Goal: Task Accomplishment & Management: Manage account settings

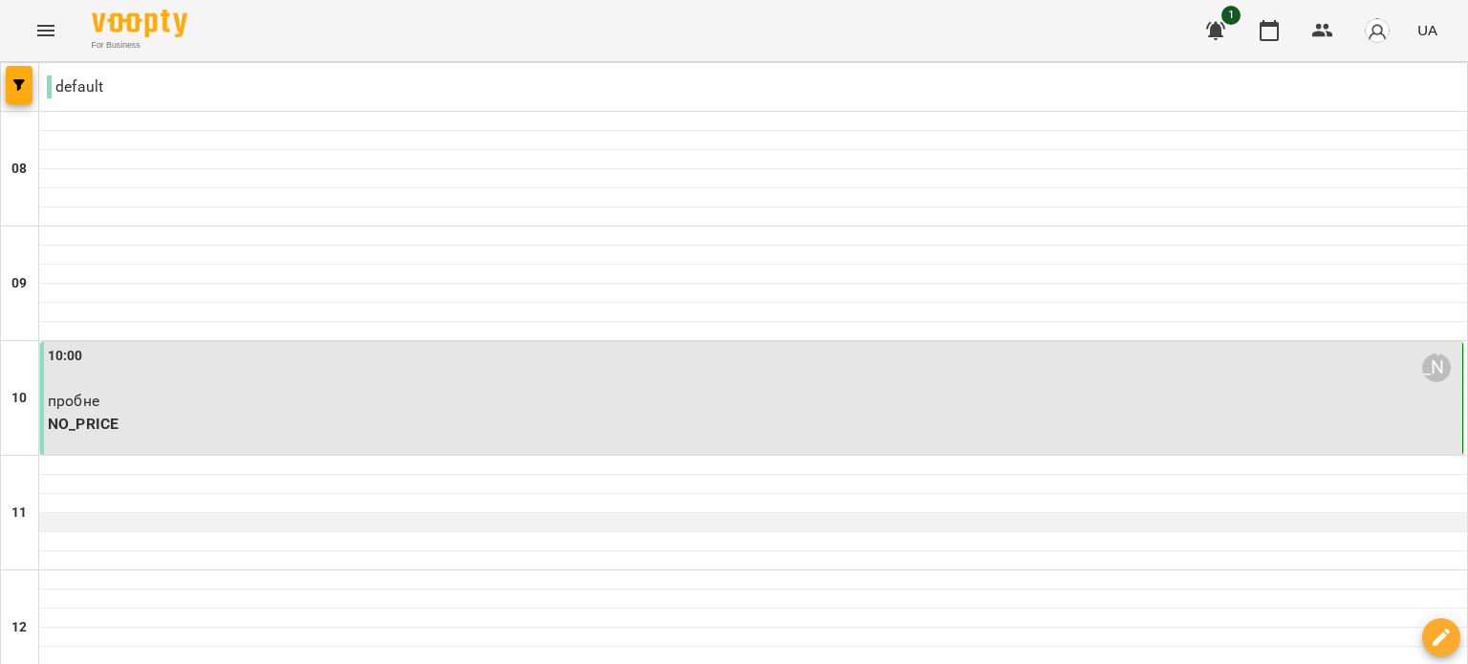
scroll to position [96, 0]
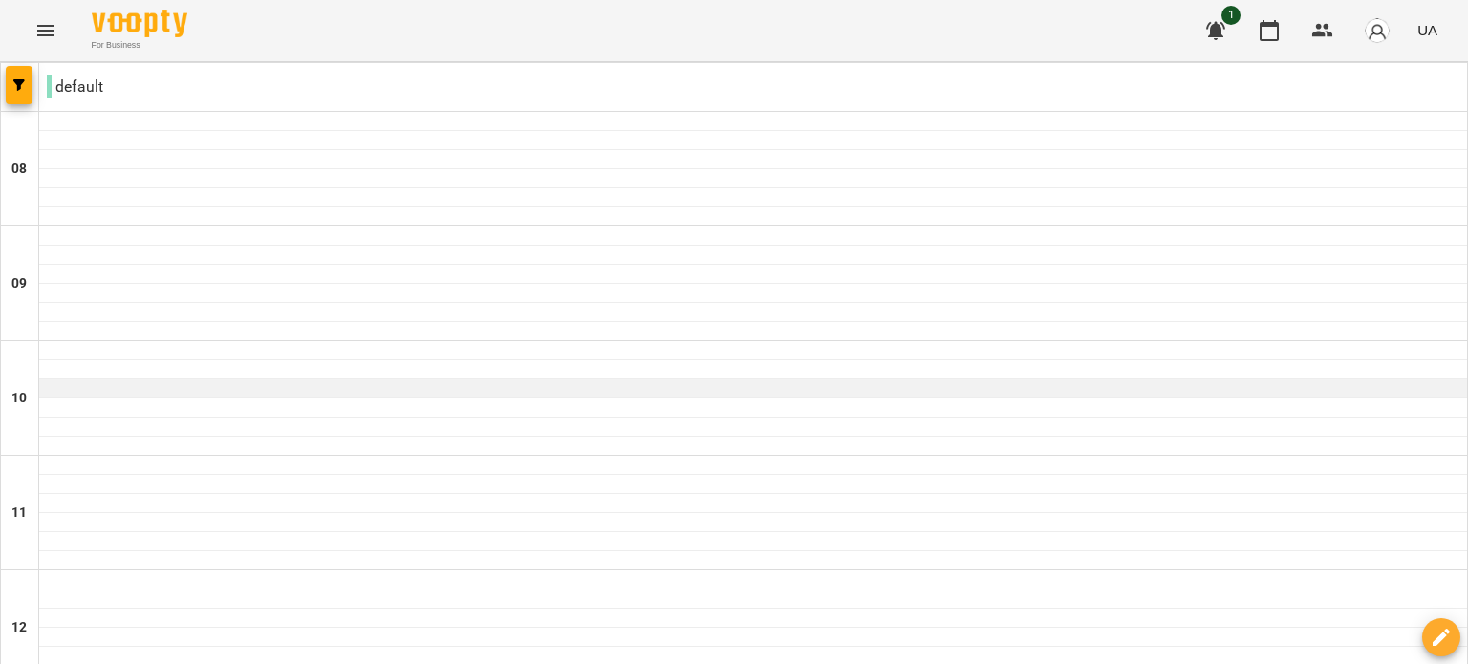
scroll to position [765, 0]
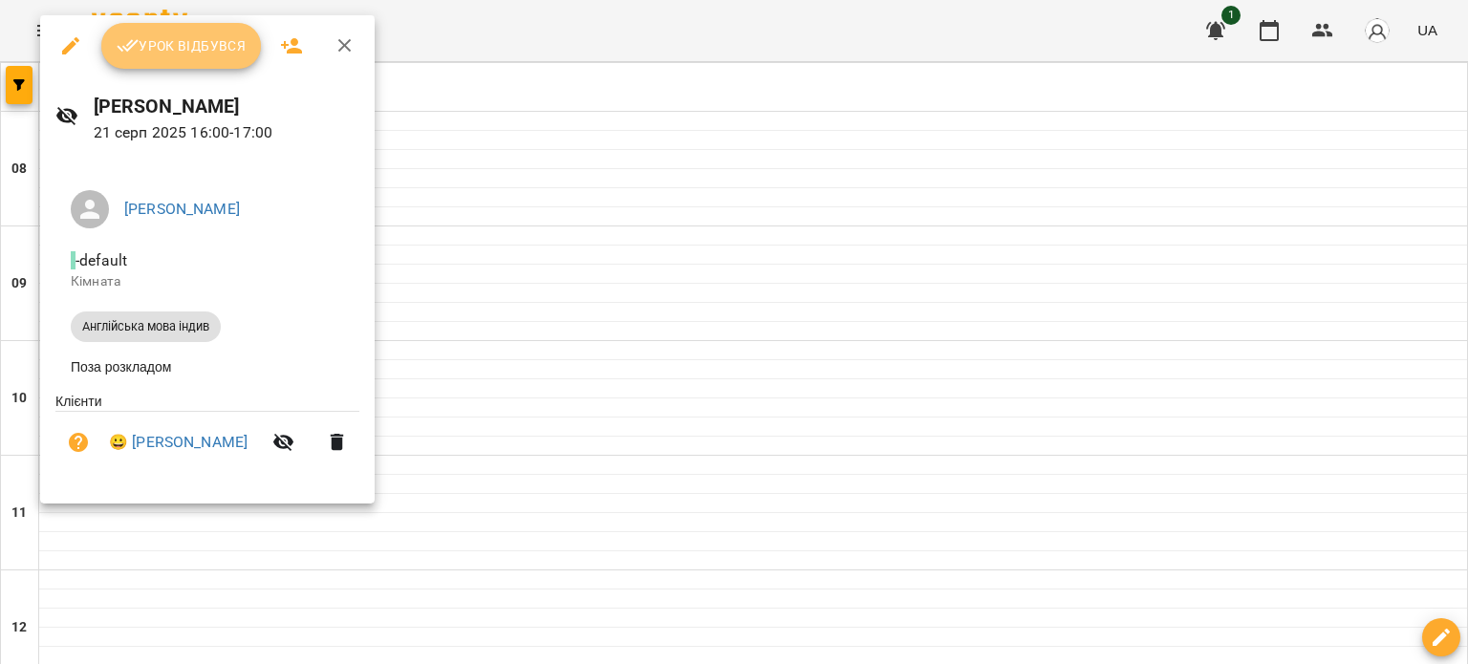
click at [195, 47] on span "Урок відбувся" at bounding box center [182, 45] width 130 height 23
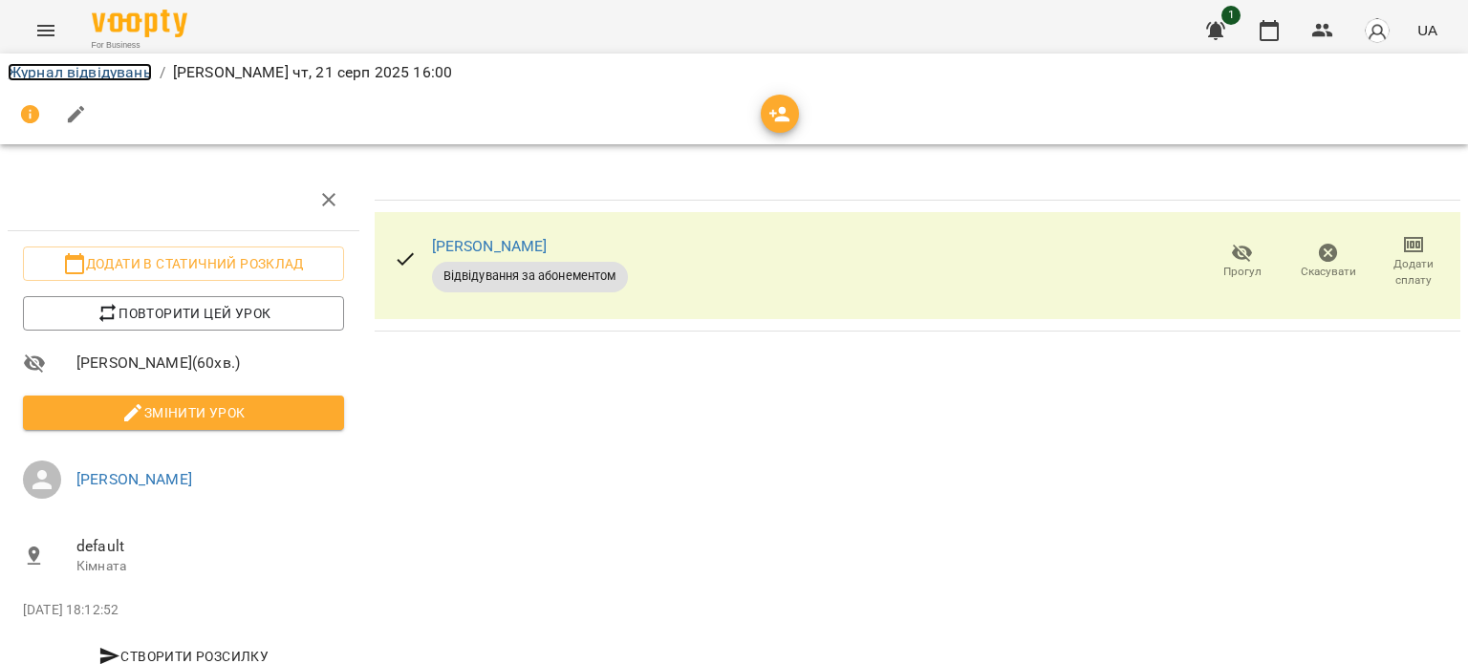
click at [77, 72] on link "Журнал відвідувань" at bounding box center [80, 72] width 144 height 18
click at [77, 72] on div "Журнал відвідувань / [PERSON_NAME] [DATE] 16:00 Додати в статичний розклад Повт…" at bounding box center [734, 379] width 1468 height 635
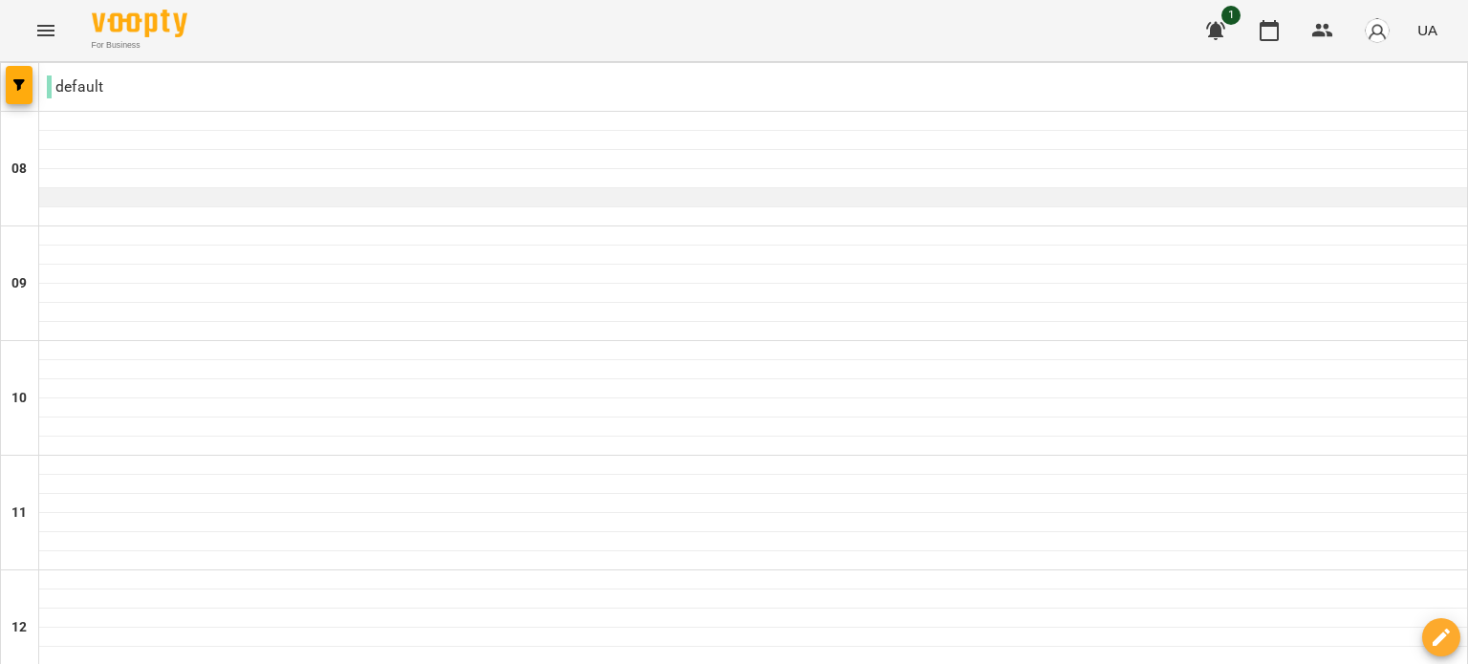
scroll to position [382, 0]
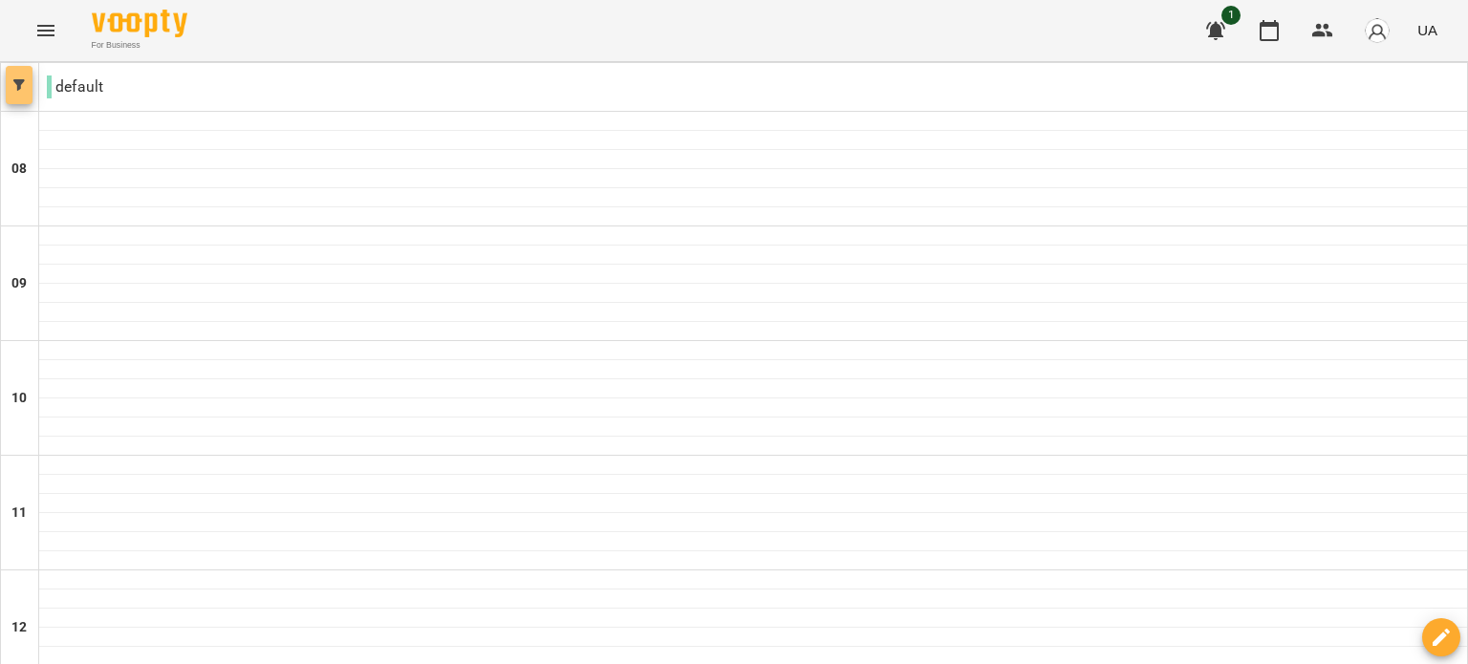
click at [24, 79] on icon "button" at bounding box center [18, 84] width 11 height 11
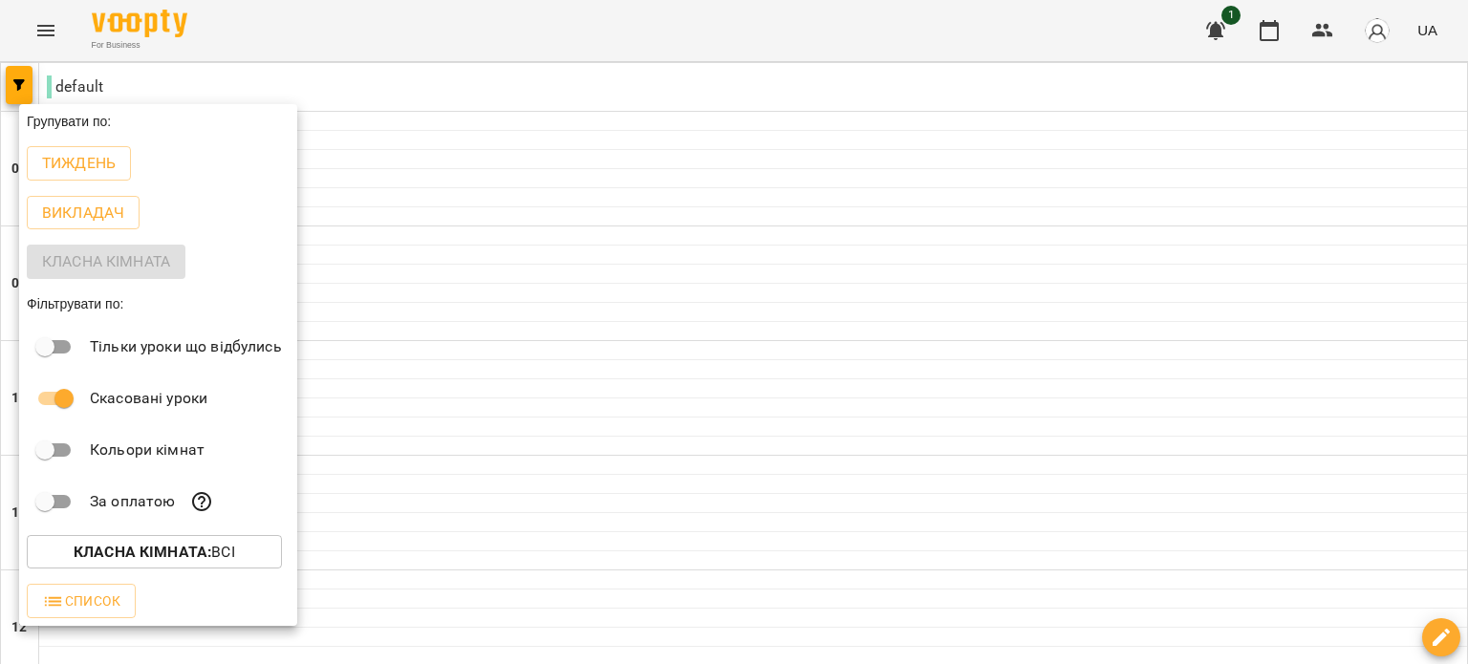
click at [338, 204] on div at bounding box center [734, 332] width 1468 height 664
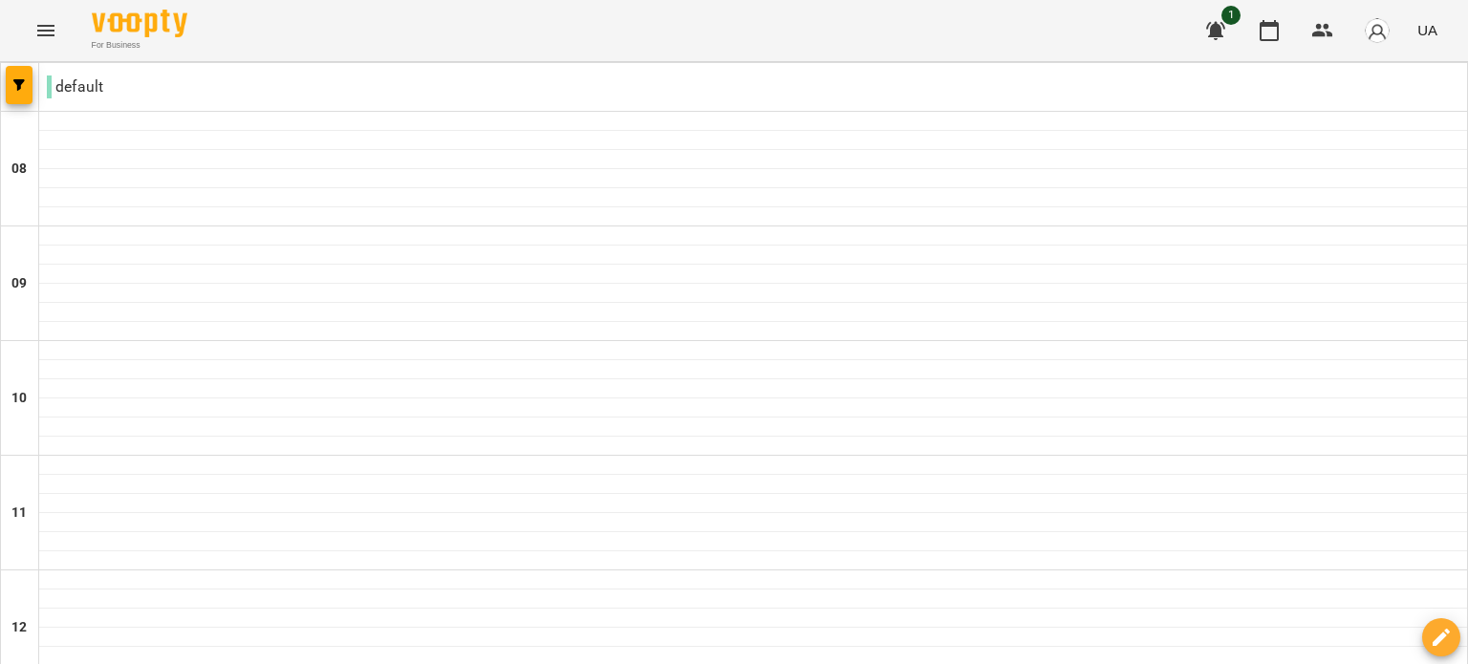
scroll to position [765, 0]
